Goal: Obtain resource: Obtain resource

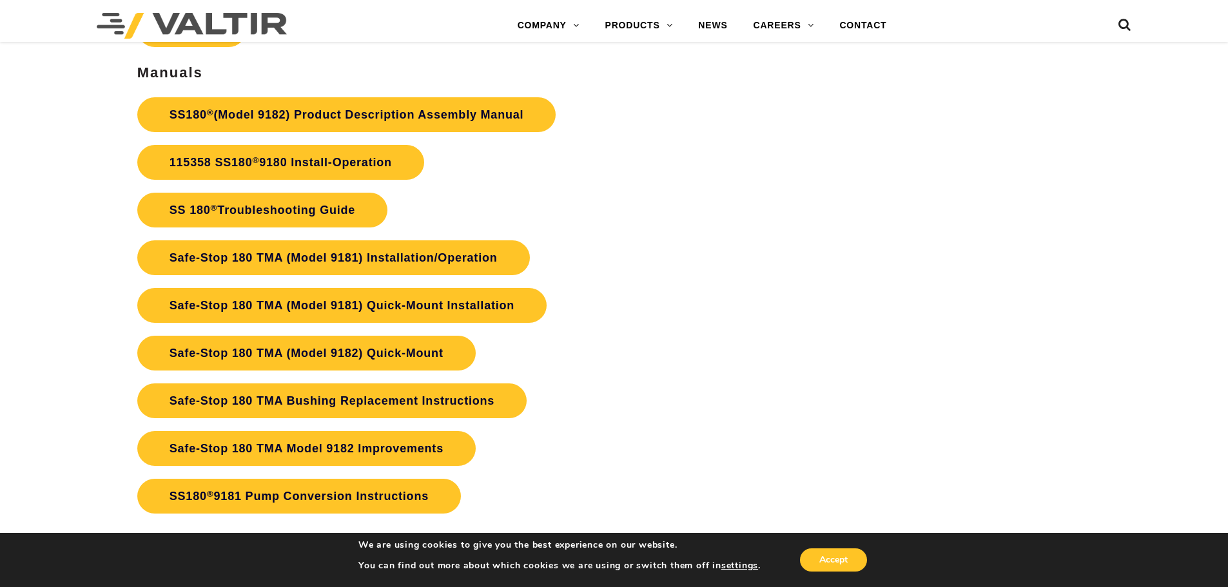
scroll to position [2642, 0]
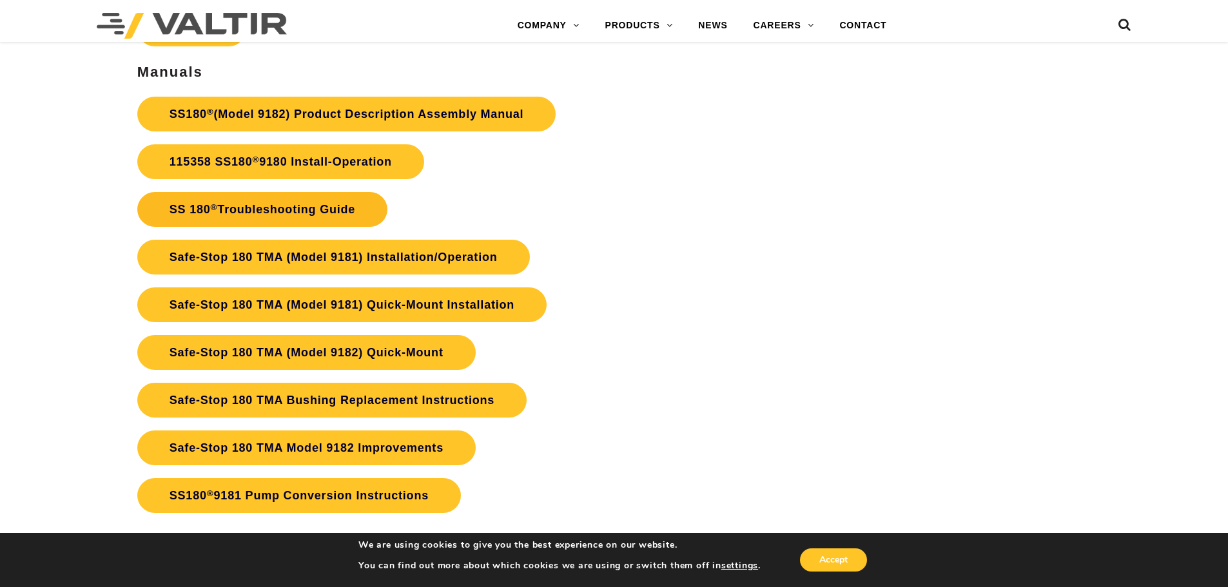
click at [325, 210] on link "SS 180 ® Troubleshooting Guide" at bounding box center [262, 209] width 250 height 35
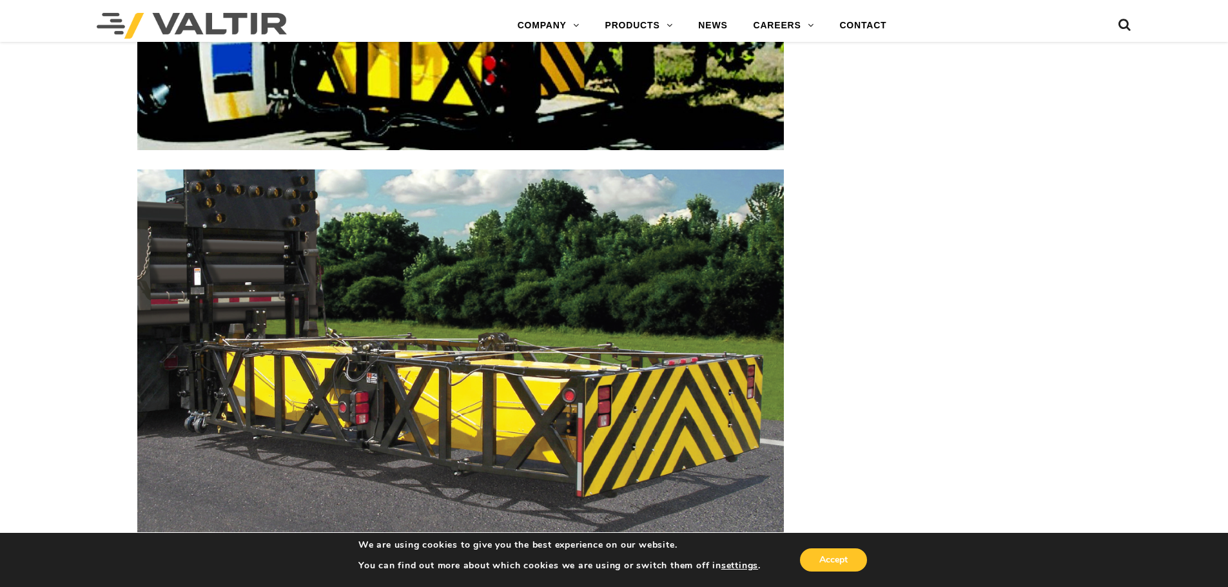
scroll to position [2062, 0]
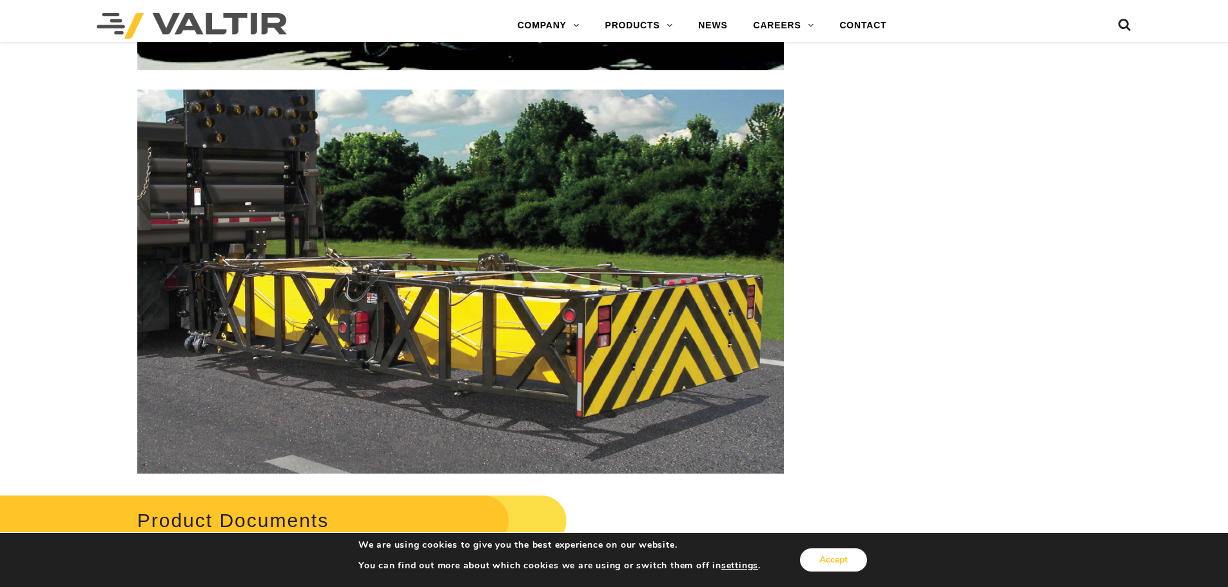
click at [824, 554] on button "Accept" at bounding box center [833, 559] width 67 height 23
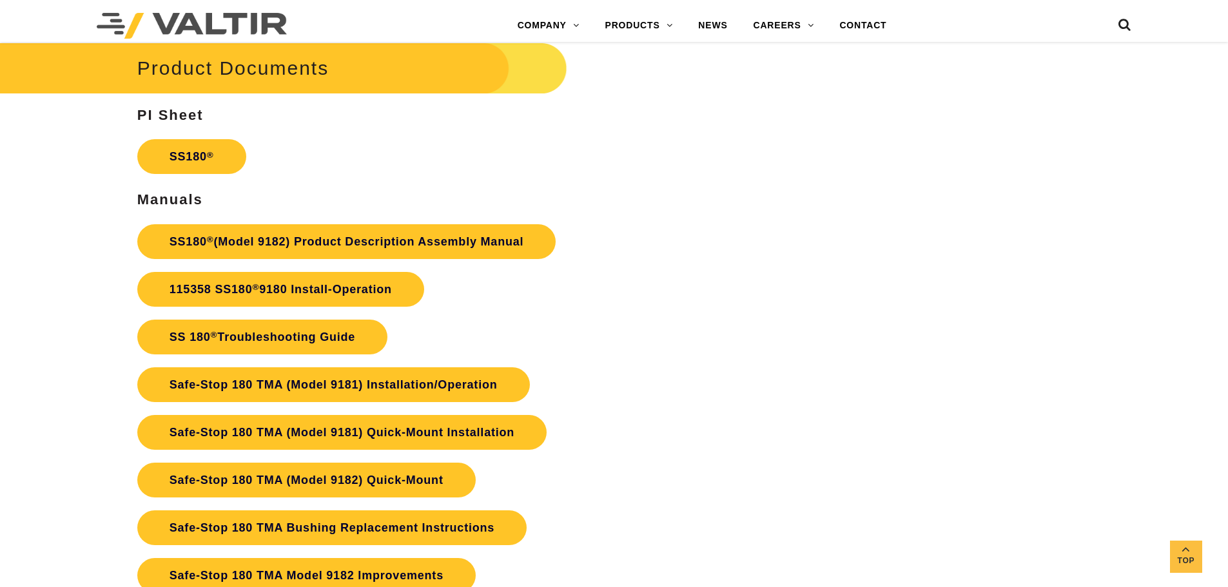
scroll to position [2706, 0]
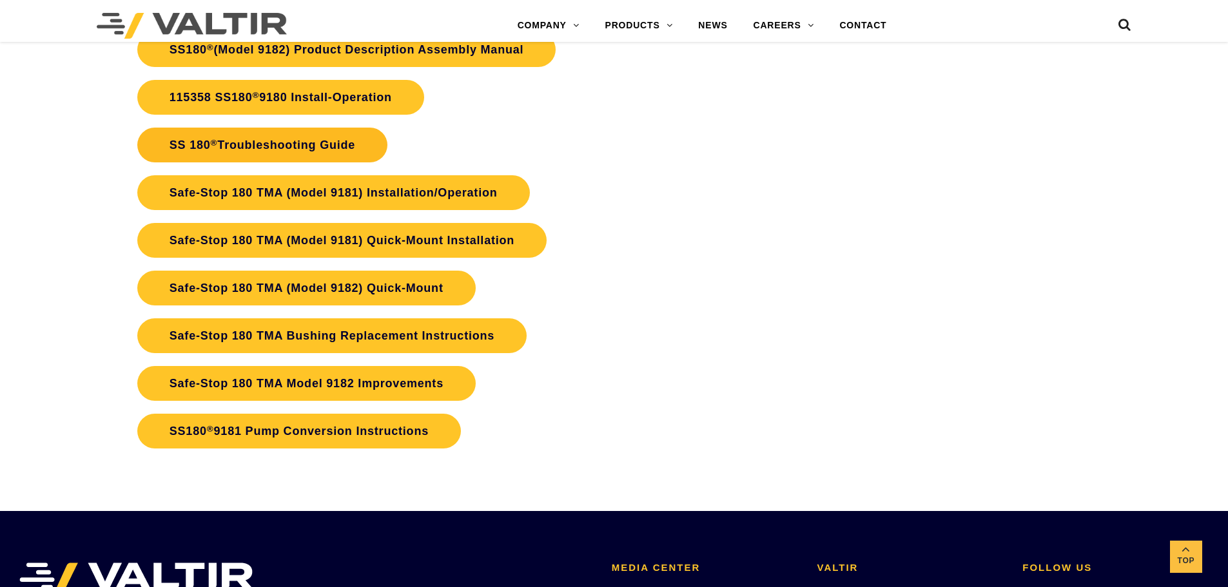
click at [316, 146] on link "SS 180 ® Troubleshooting Guide" at bounding box center [262, 145] width 250 height 35
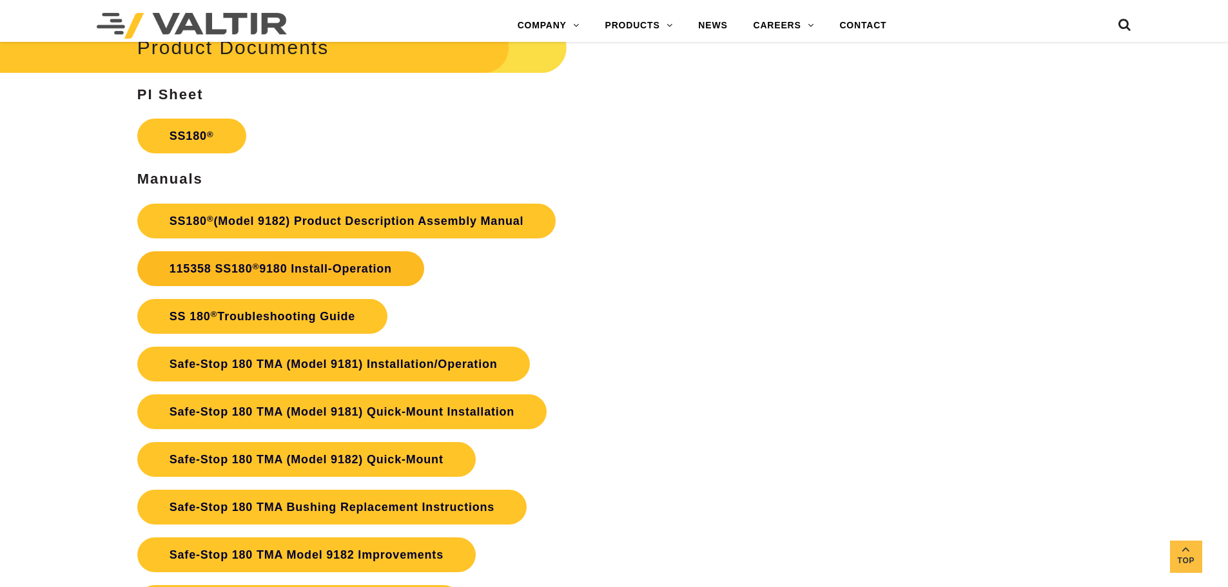
scroll to position [2437, 0]
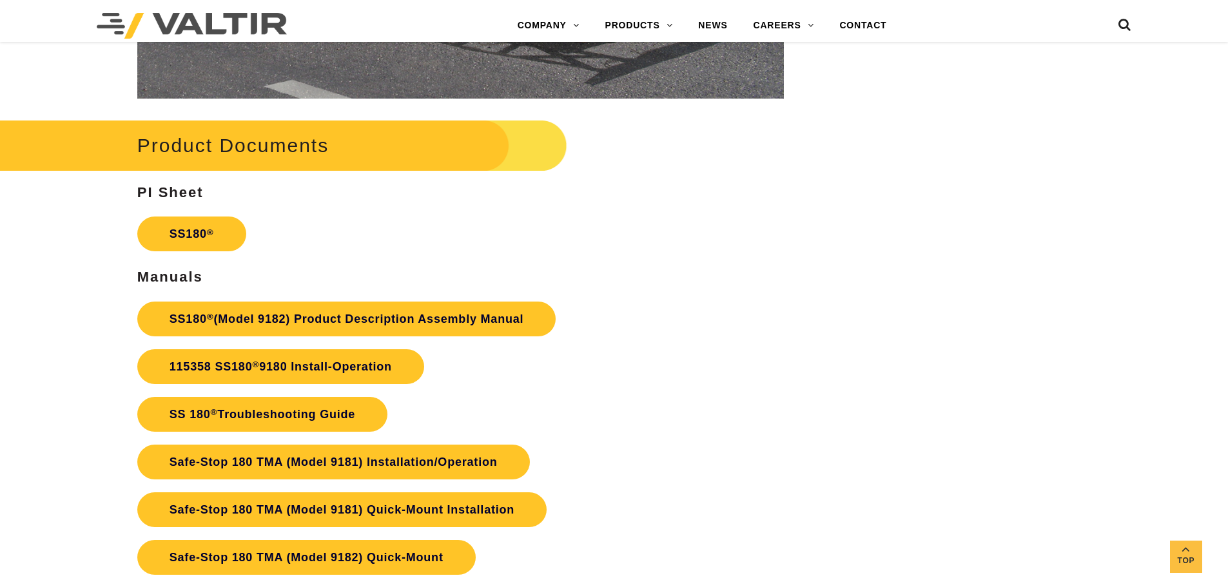
drag, startPoint x: 361, startPoint y: 413, endPoint x: 723, endPoint y: 259, distance: 393.5
click at [723, 259] on div "Product Documents PI Sheet SS180 ® Manuals SS180 ® (Model 9182) Product Descrip…" at bounding box center [460, 419] width 646 height 608
